Goal: Check status: Check status

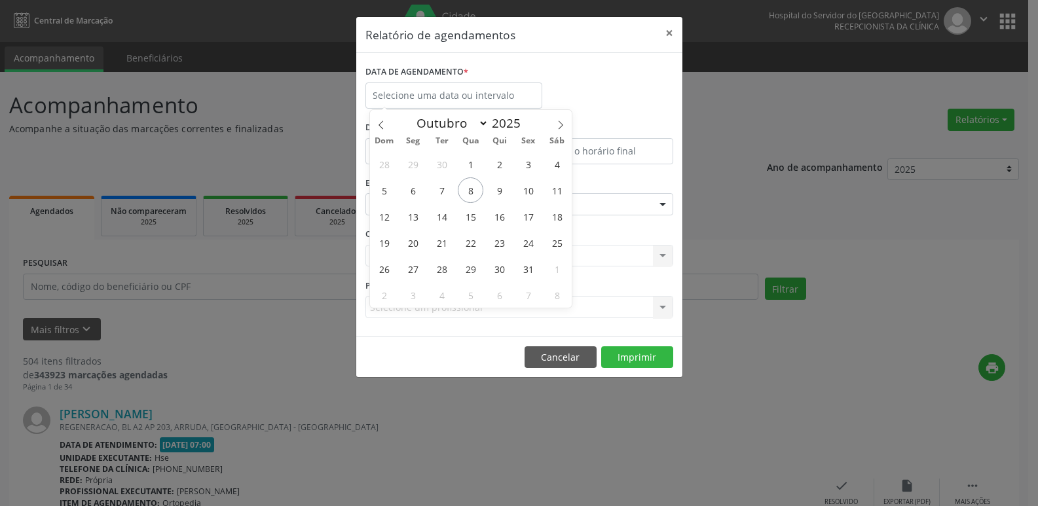
select select "9"
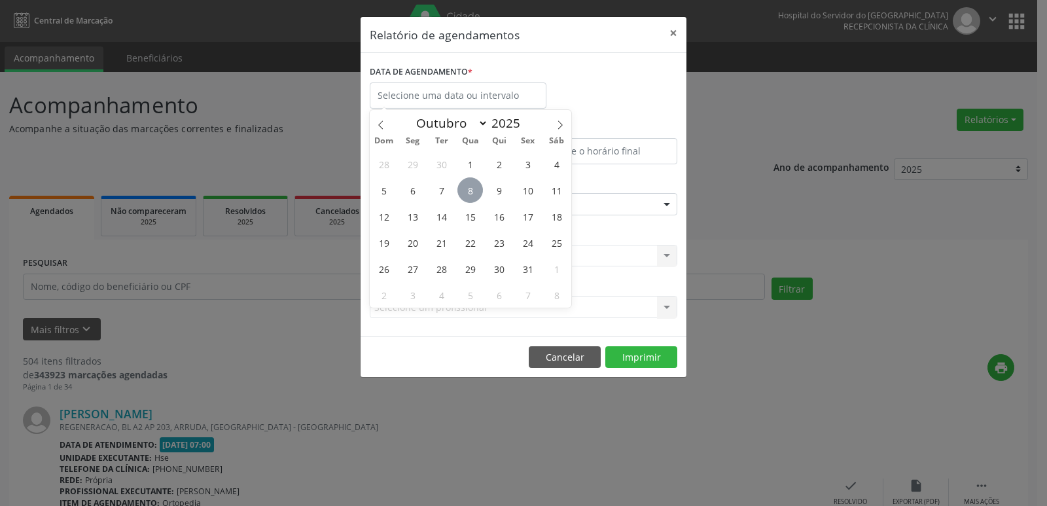
click at [460, 196] on span "8" at bounding box center [471, 190] width 26 height 26
type input "08/10/2025"
click at [466, 192] on span "8" at bounding box center [471, 190] width 26 height 26
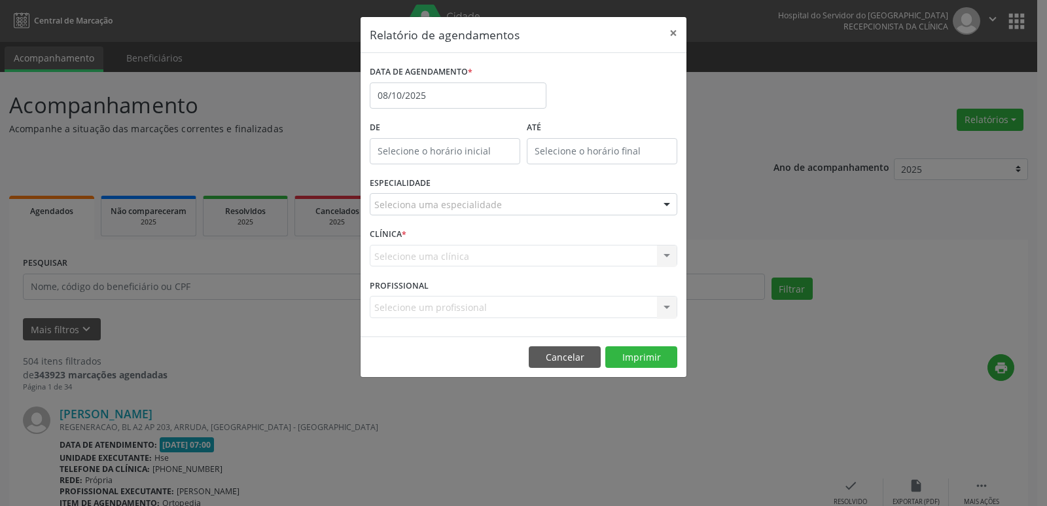
click at [466, 192] on div "ESPECIALIDADE Seleciona uma especialidade Todas as especialidades Alergologia A…" at bounding box center [524, 198] width 314 height 51
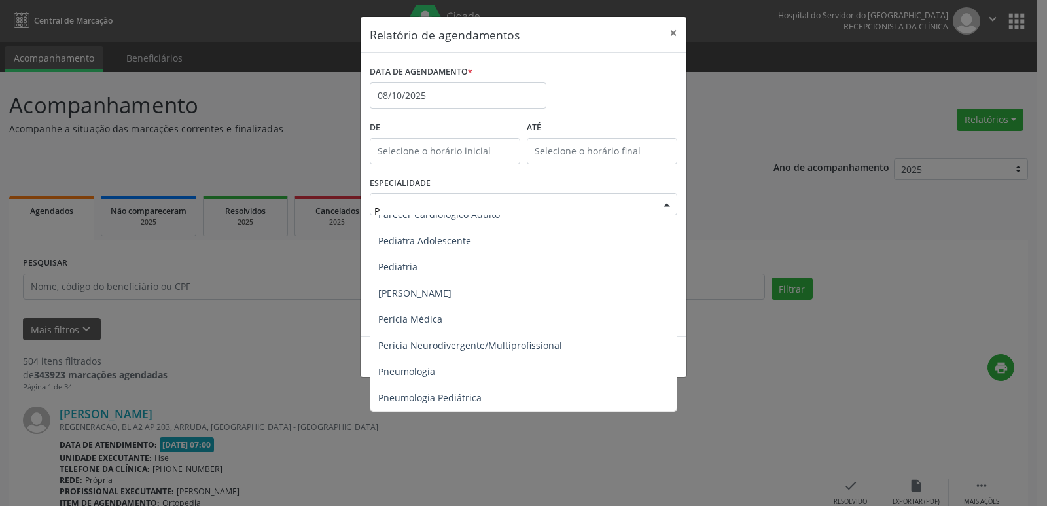
scroll to position [720, 0]
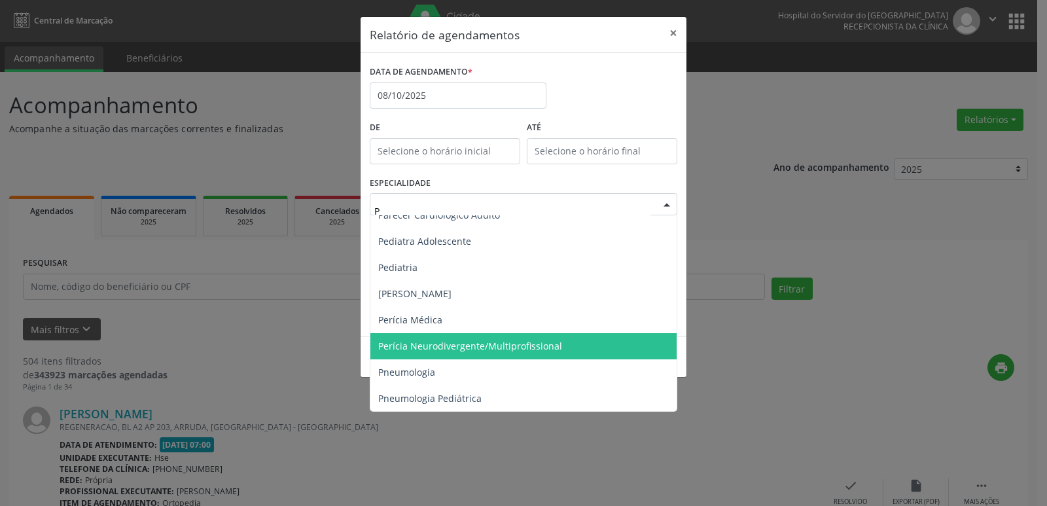
click at [541, 343] on span "Perícia Neurodivergente/Multiprofissional" at bounding box center [470, 346] width 184 height 12
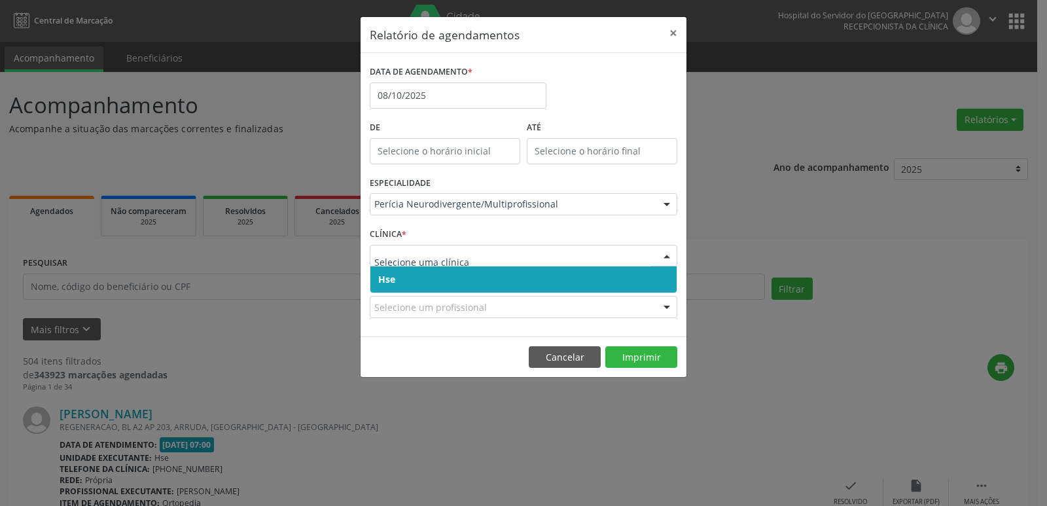
click at [397, 274] on span "Hse" at bounding box center [524, 279] width 306 height 26
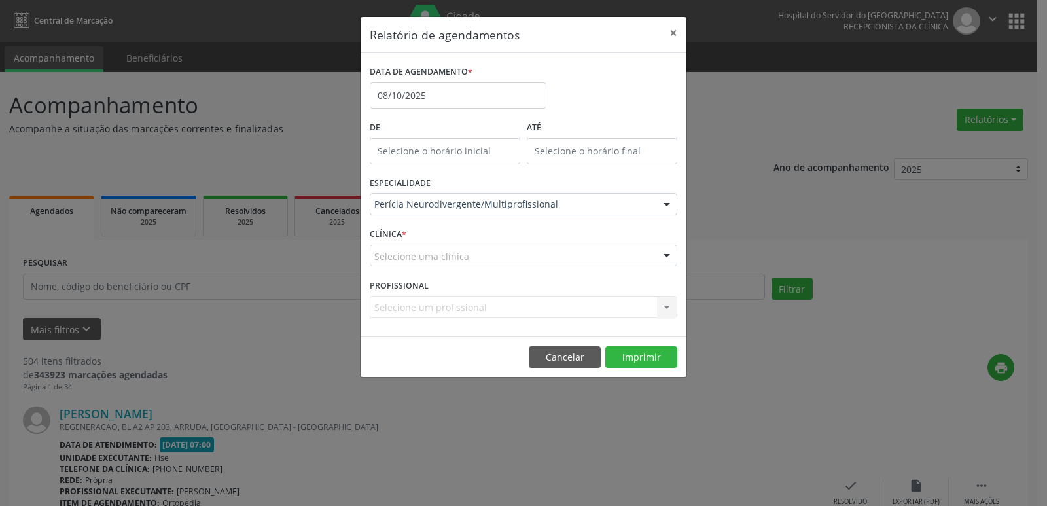
drag, startPoint x: 420, startPoint y: 256, endPoint x: 420, endPoint y: 265, distance: 9.2
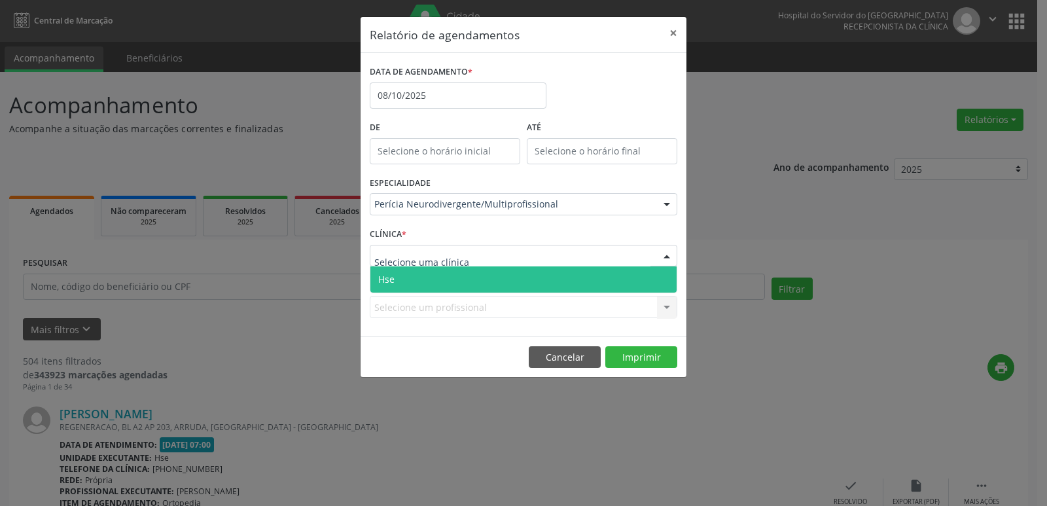
click at [412, 278] on span "Hse" at bounding box center [524, 279] width 306 height 26
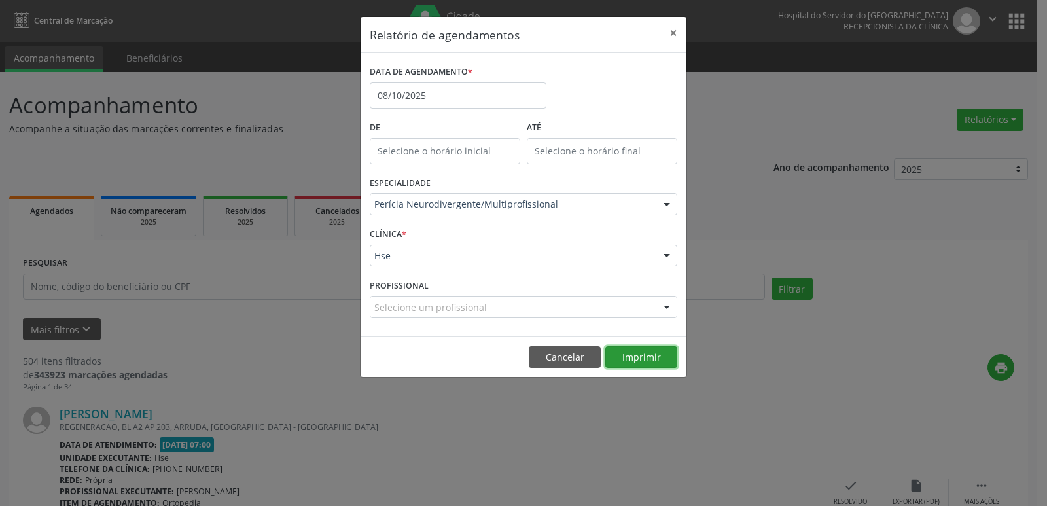
click at [631, 349] on button "Imprimir" at bounding box center [642, 357] width 72 height 22
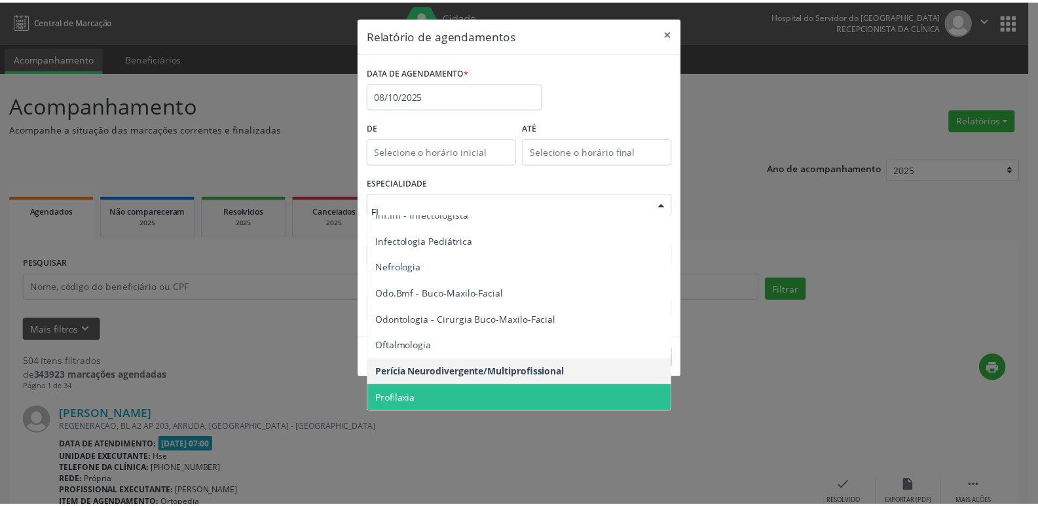
scroll to position [0, 0]
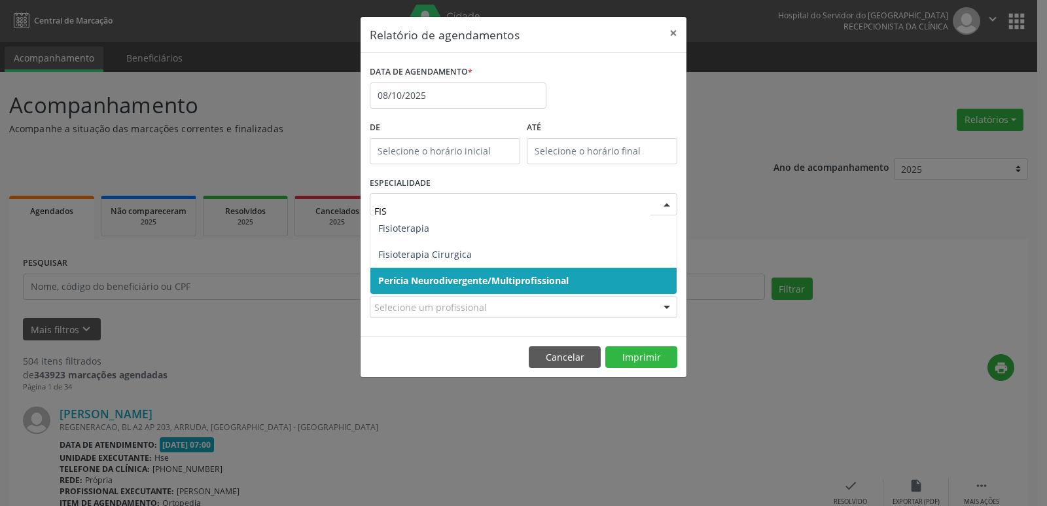
type input "FISI"
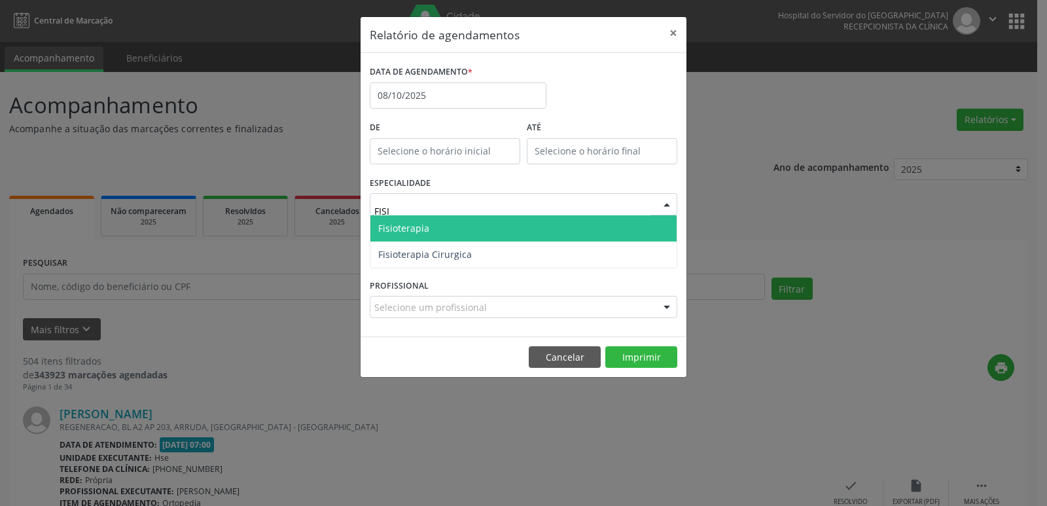
click at [406, 226] on span "Fisioterapia" at bounding box center [403, 228] width 51 height 12
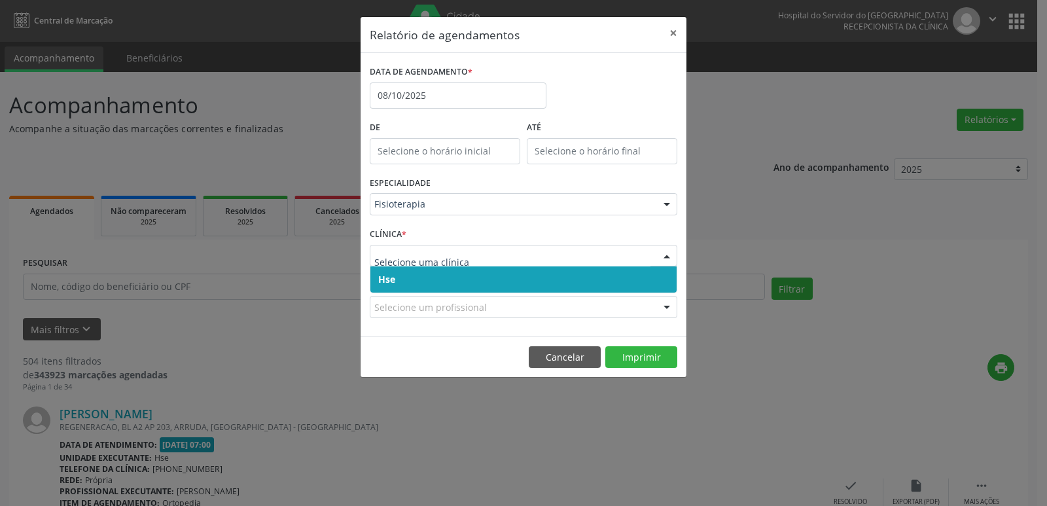
click at [382, 280] on span "Hse" at bounding box center [386, 279] width 17 height 12
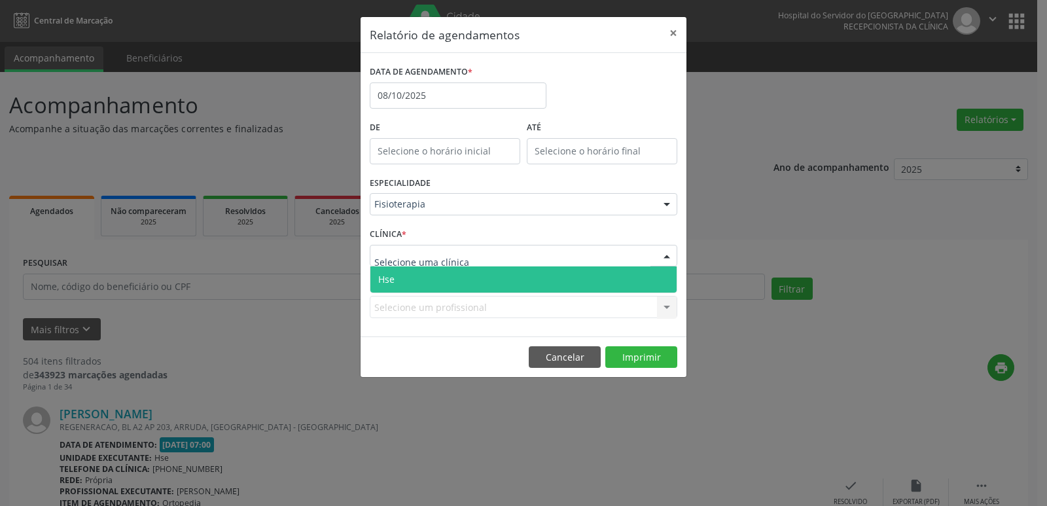
click at [386, 274] on span "Hse" at bounding box center [386, 279] width 16 height 12
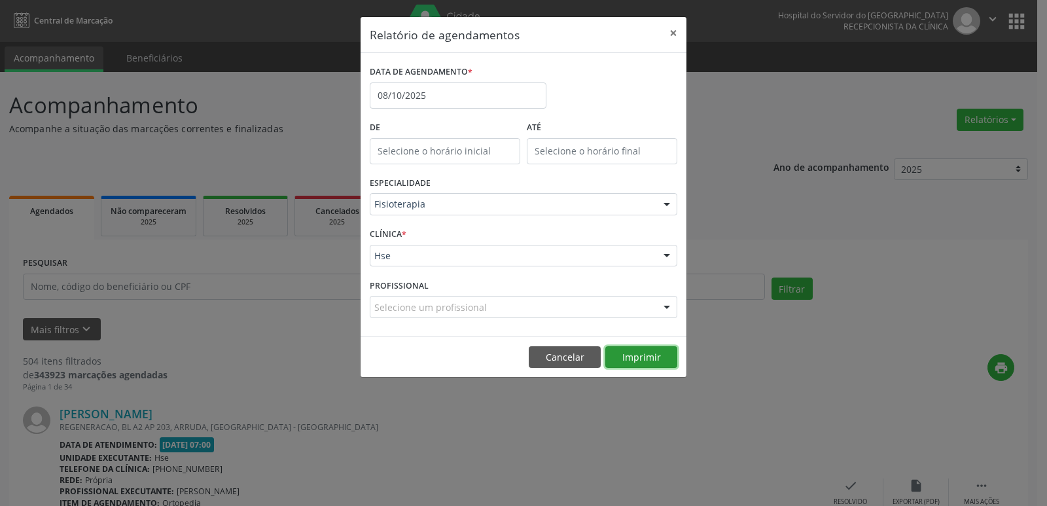
click at [634, 355] on button "Imprimir" at bounding box center [642, 357] width 72 height 22
click at [671, 31] on button "×" at bounding box center [674, 33] width 26 height 32
